Goal: Information Seeking & Learning: Check status

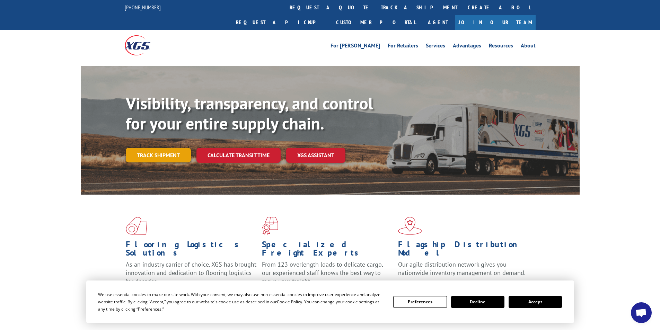
click at [154, 148] on link "Track shipment" at bounding box center [158, 155] width 65 height 15
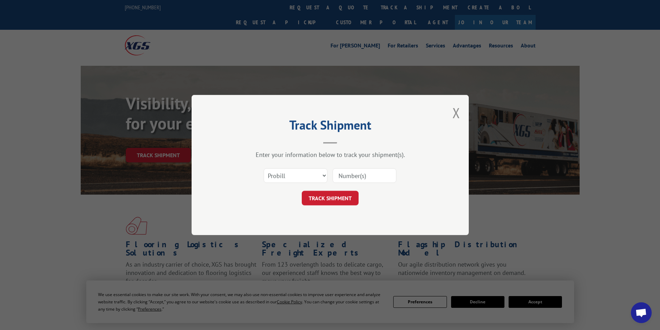
click at [366, 174] on input at bounding box center [365, 175] width 64 height 15
paste input "2838467"
type input "2838467"
click at [329, 201] on button "TRACK SHIPMENT" at bounding box center [330, 198] width 57 height 15
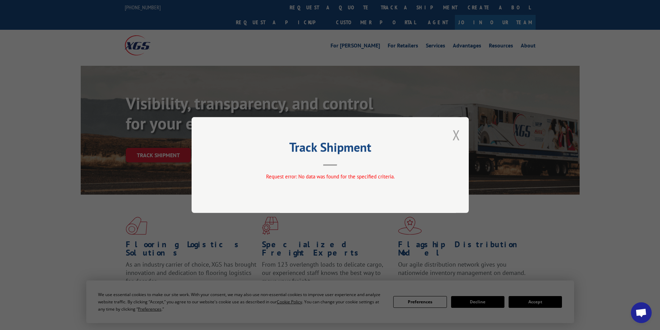
click at [455, 136] on button "Close modal" at bounding box center [457, 135] width 8 height 18
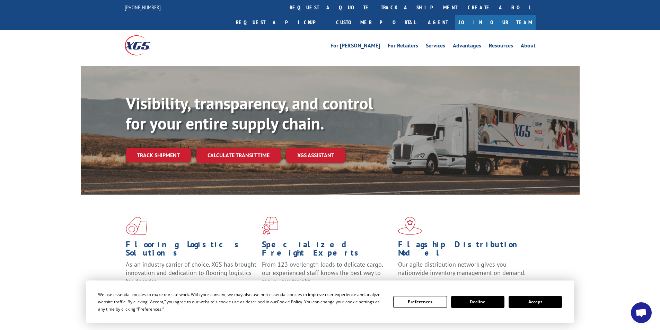
click at [143, 148] on link "Track shipment" at bounding box center [158, 155] width 65 height 15
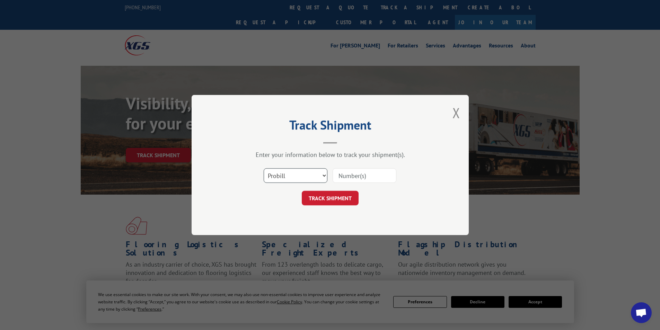
click at [324, 176] on select "Select category... Probill BOL PO" at bounding box center [296, 175] width 64 height 15
select select "bol"
click at [264, 168] on select "Select category... Probill BOL PO" at bounding box center [296, 175] width 64 height 15
click at [361, 173] on input at bounding box center [365, 175] width 64 height 15
paste input "2838467"
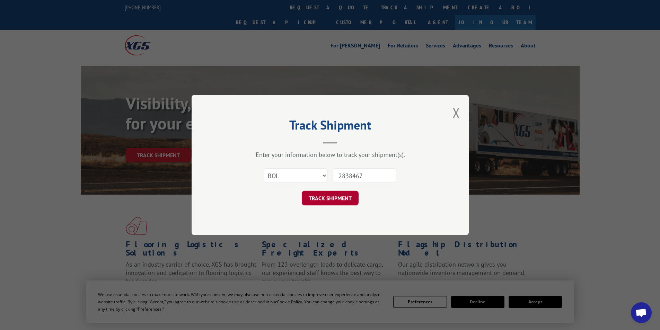
type input "2838467"
click at [343, 205] on button "TRACK SHIPMENT" at bounding box center [330, 198] width 57 height 15
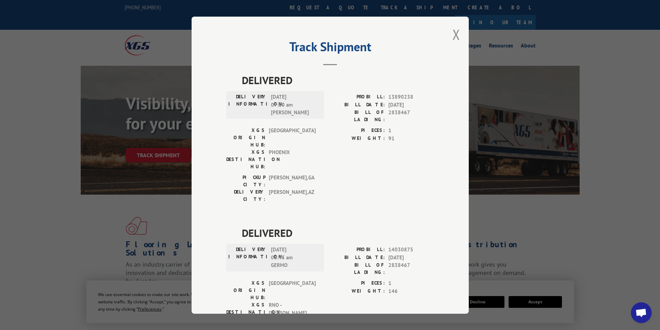
scroll to position [229, 0]
